Goal: Information Seeking & Learning: Compare options

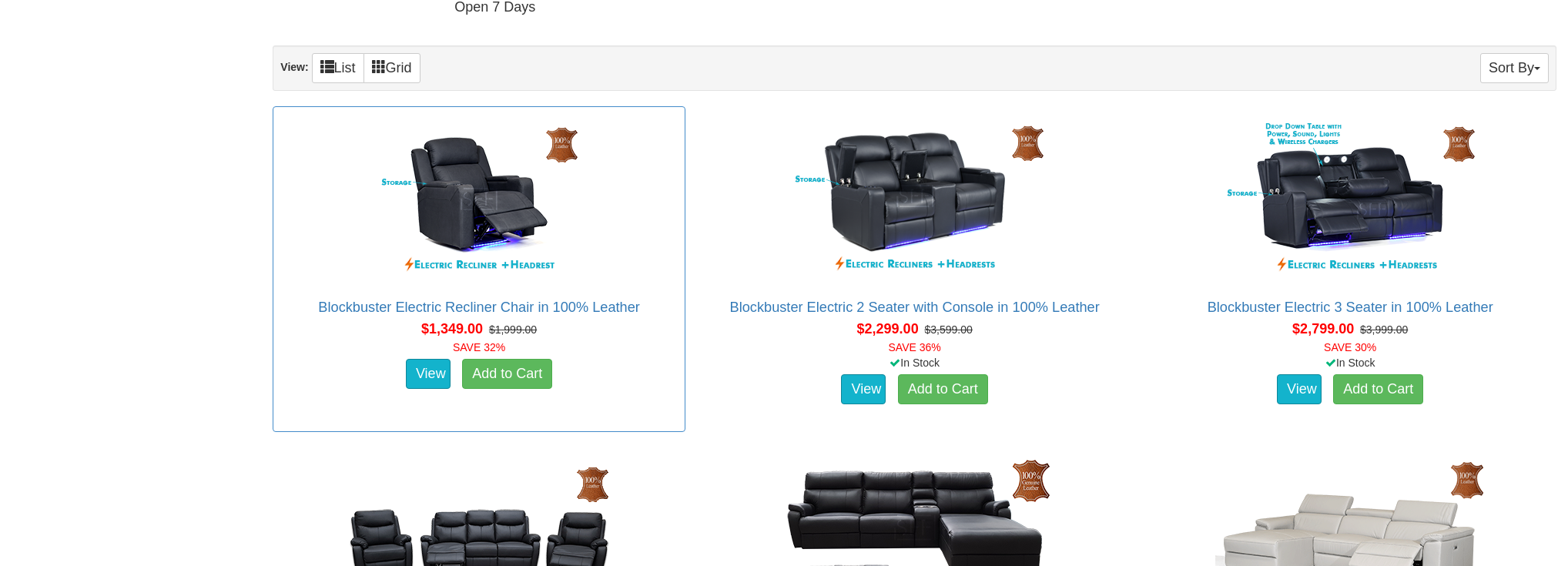
scroll to position [903, 0]
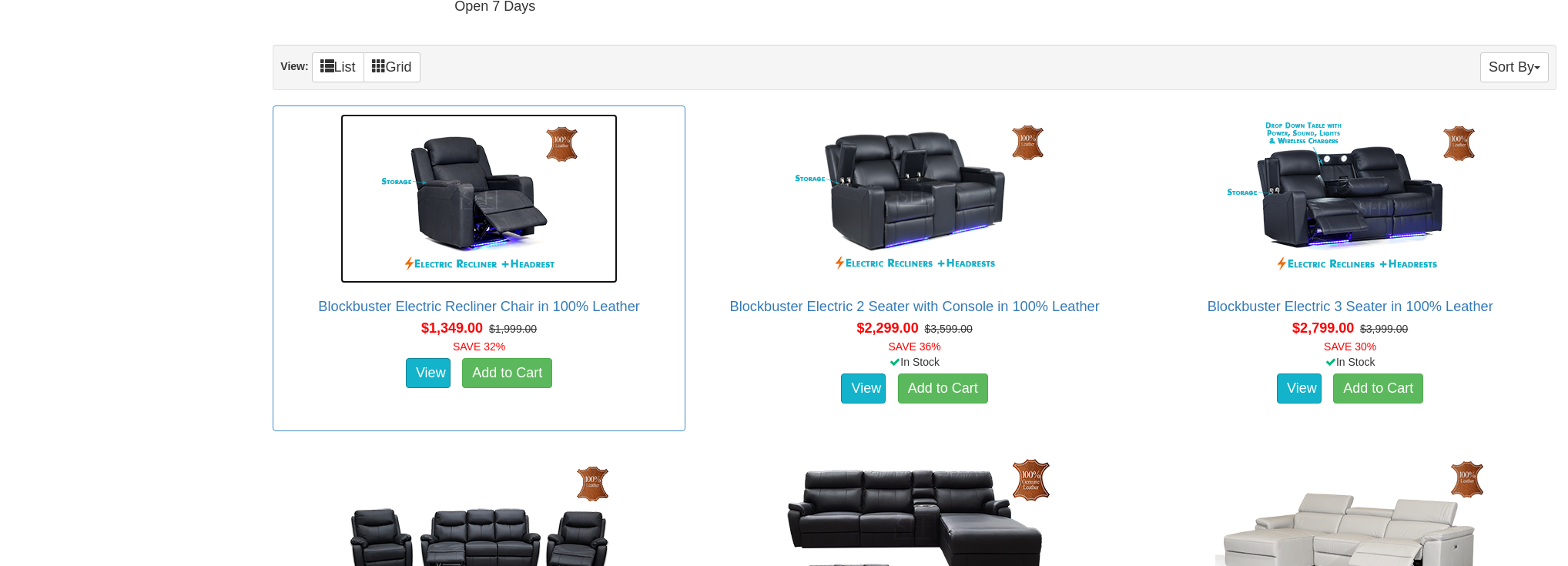
click at [439, 209] on img at bounding box center [479, 198] width 278 height 169
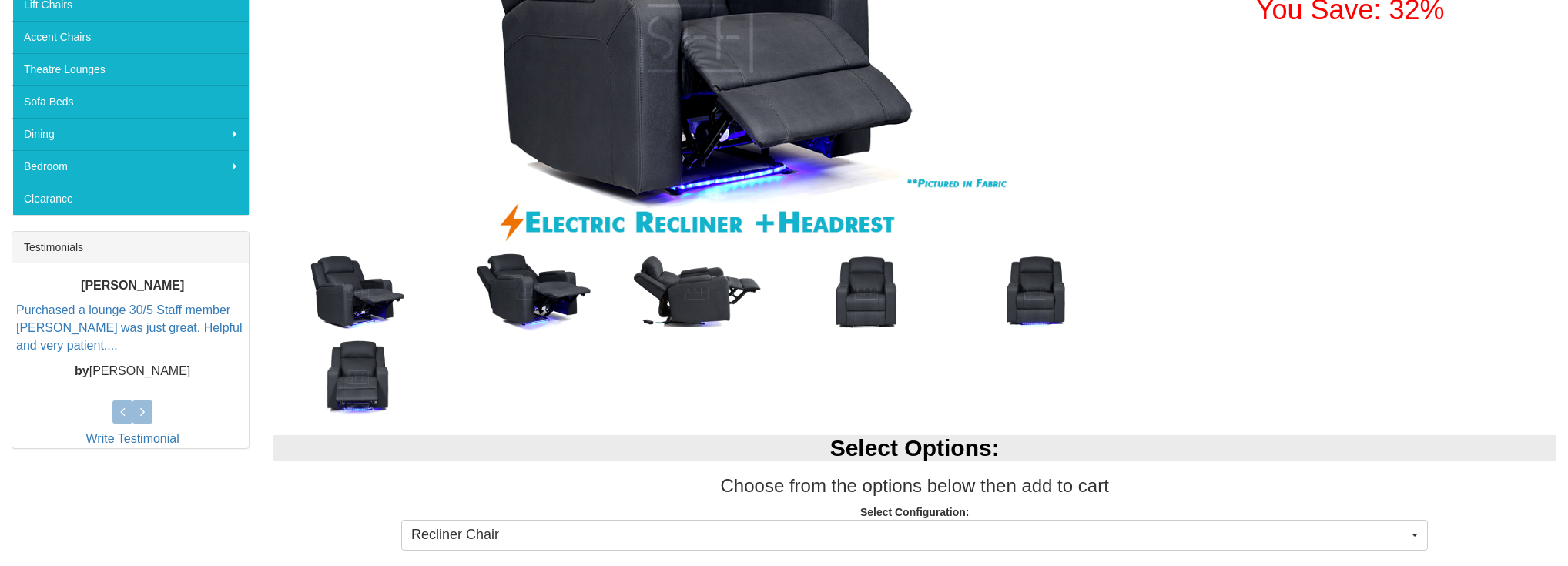
scroll to position [411, 0]
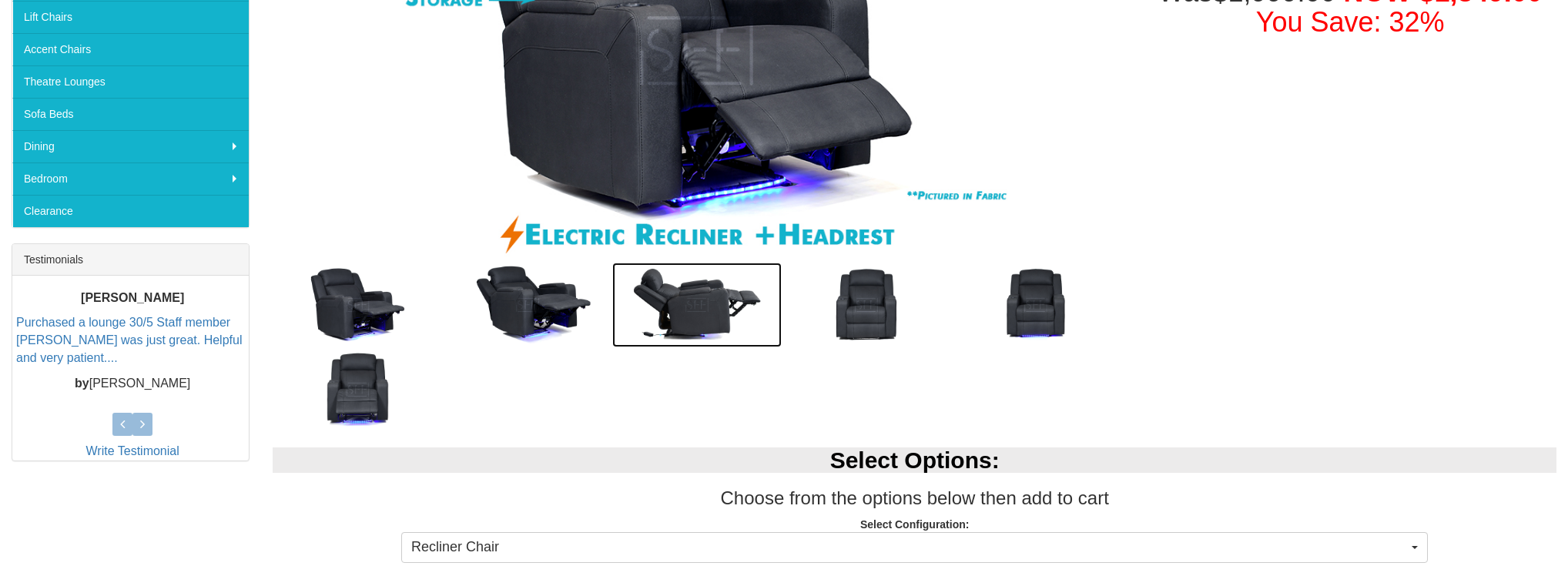
click at [667, 301] on img at bounding box center [696, 305] width 169 height 85
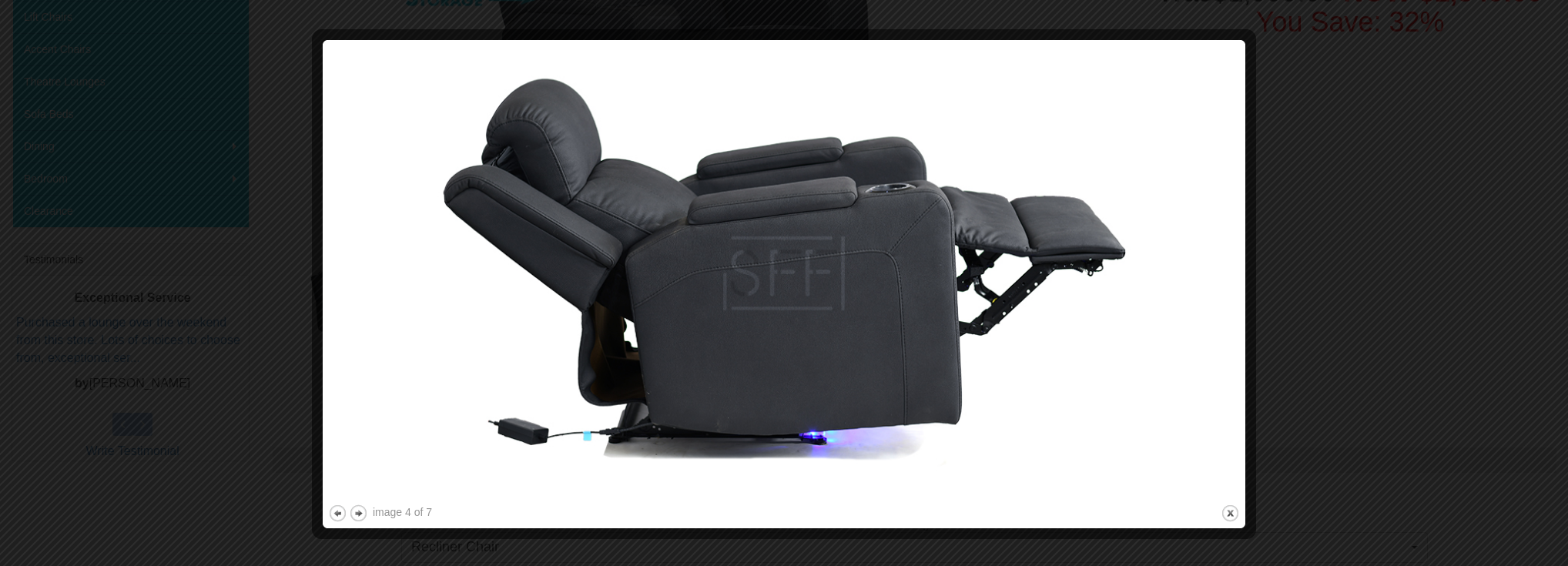
click at [1380, 292] on div at bounding box center [784, 283] width 1568 height 566
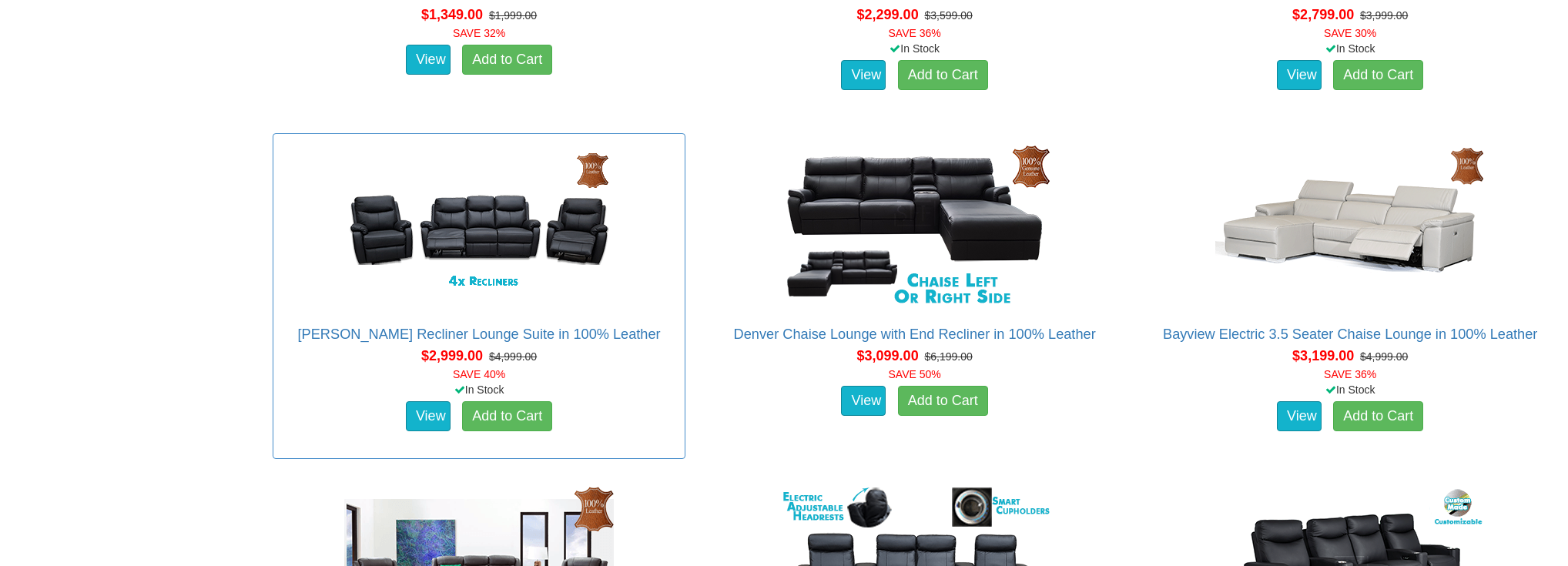
scroll to position [1225, 0]
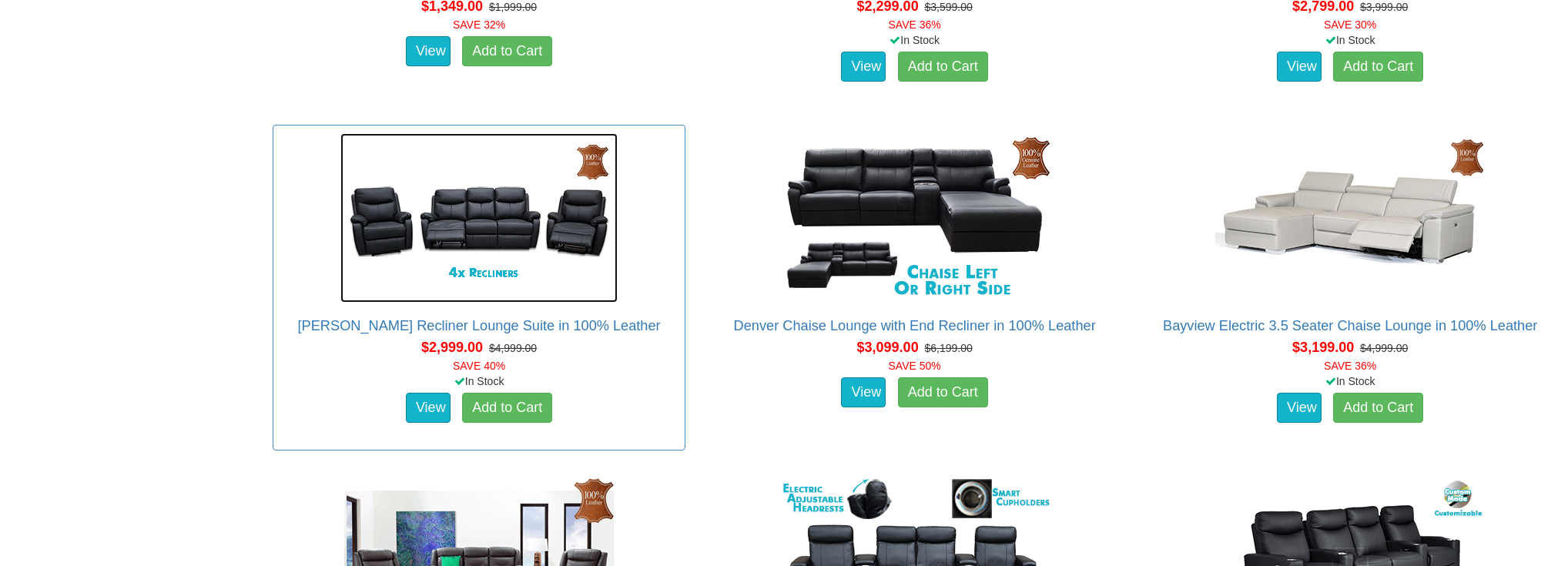
click at [519, 248] on img at bounding box center [479, 217] width 278 height 169
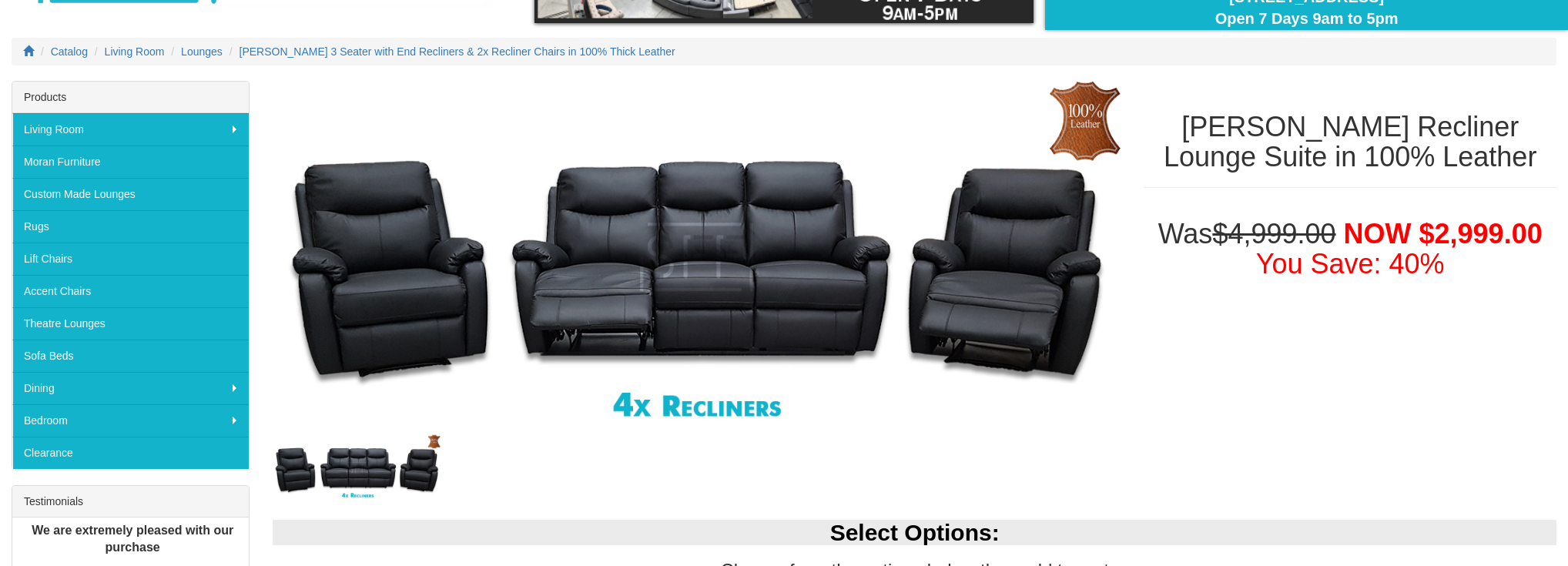
scroll to position [164, 0]
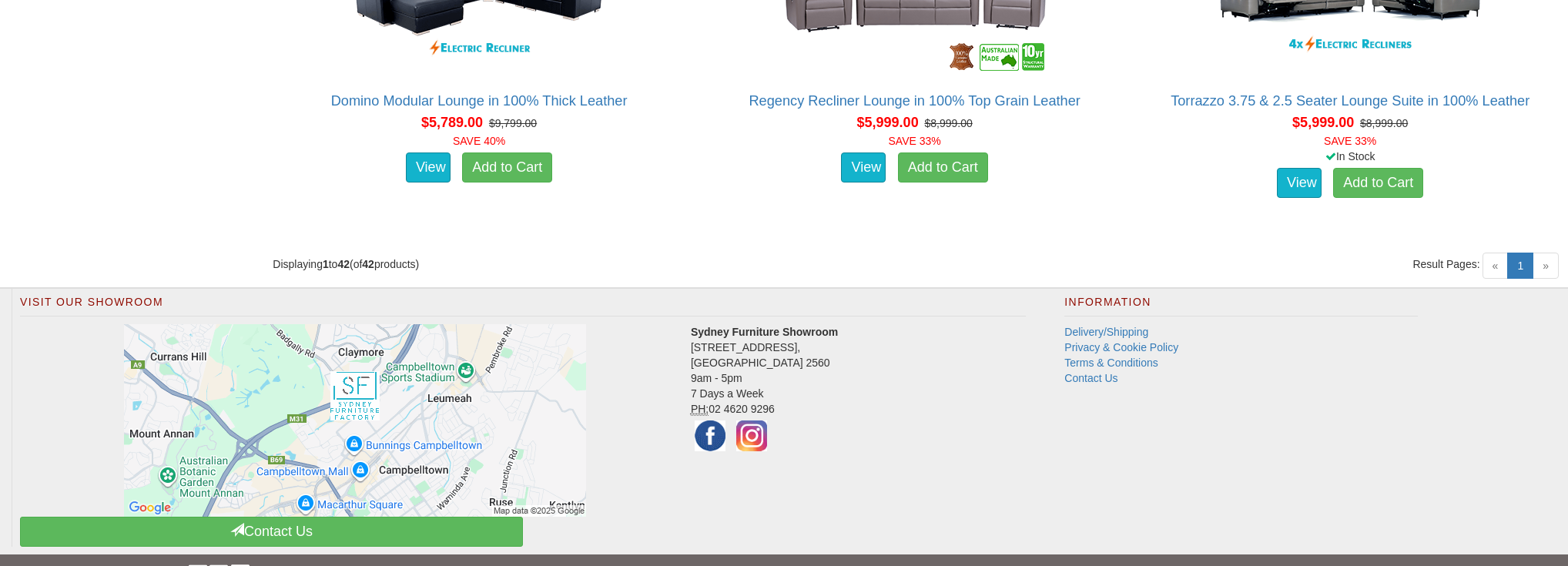
scroll to position [5570, 0]
